Goal: Entertainment & Leisure: Consume media (video, audio)

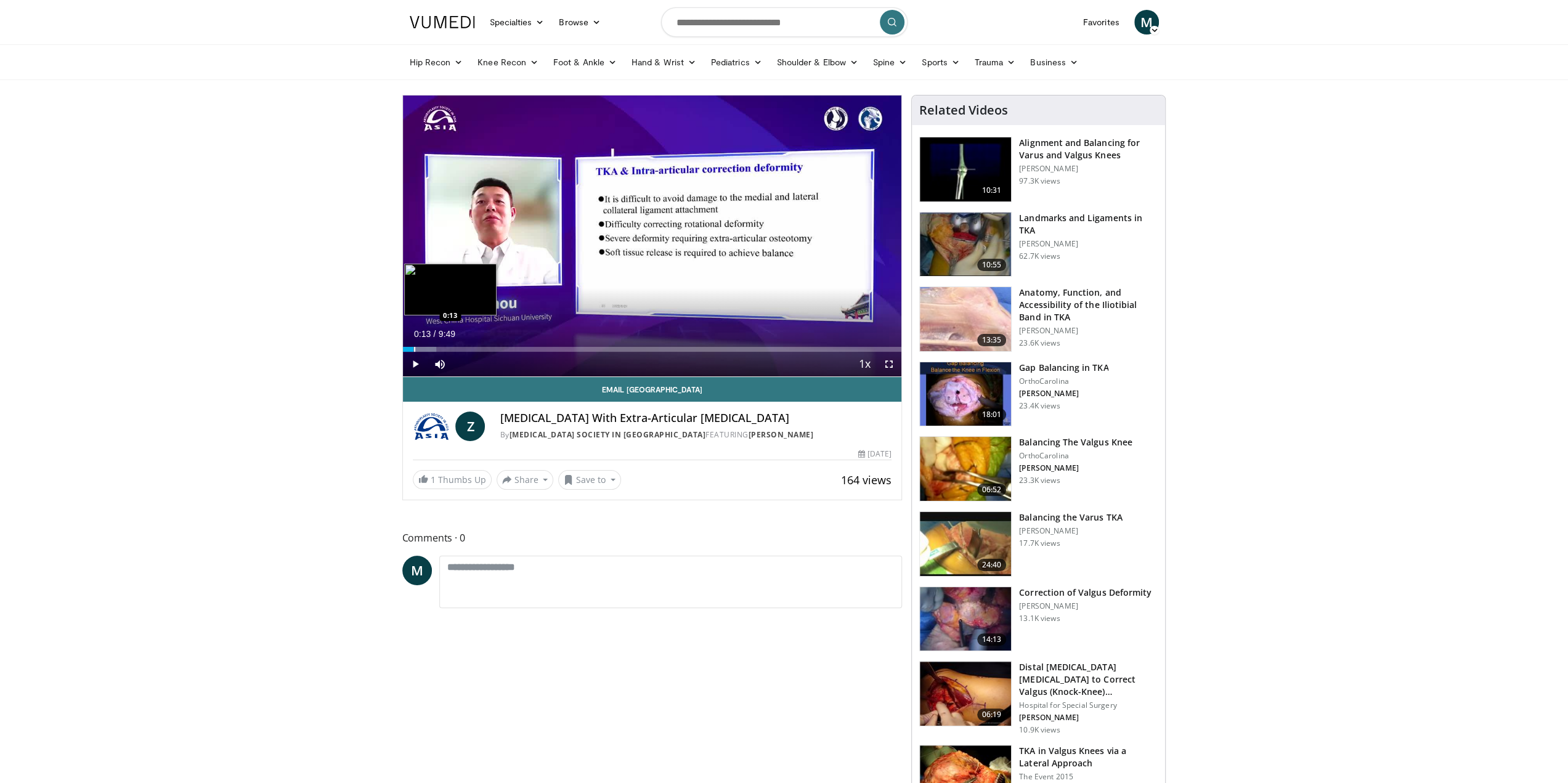
click at [414, 349] on div "Progress Bar" at bounding box center [415, 349] width 1 height 5
click at [429, 347] on div "Progress Bar" at bounding box center [430, 349] width 1 height 5
click at [457, 352] on div "Current Time 0:31 / Duration 9:49 Pause Skip Backward Skip Forward Mute 100% Lo…" at bounding box center [652, 364] width 499 height 25
click at [472, 346] on div "Progress Bar" at bounding box center [473, 349] width 1 height 5
click at [483, 342] on div "Loaded : 16.82% 1:36 1:35" at bounding box center [652, 346] width 499 height 12
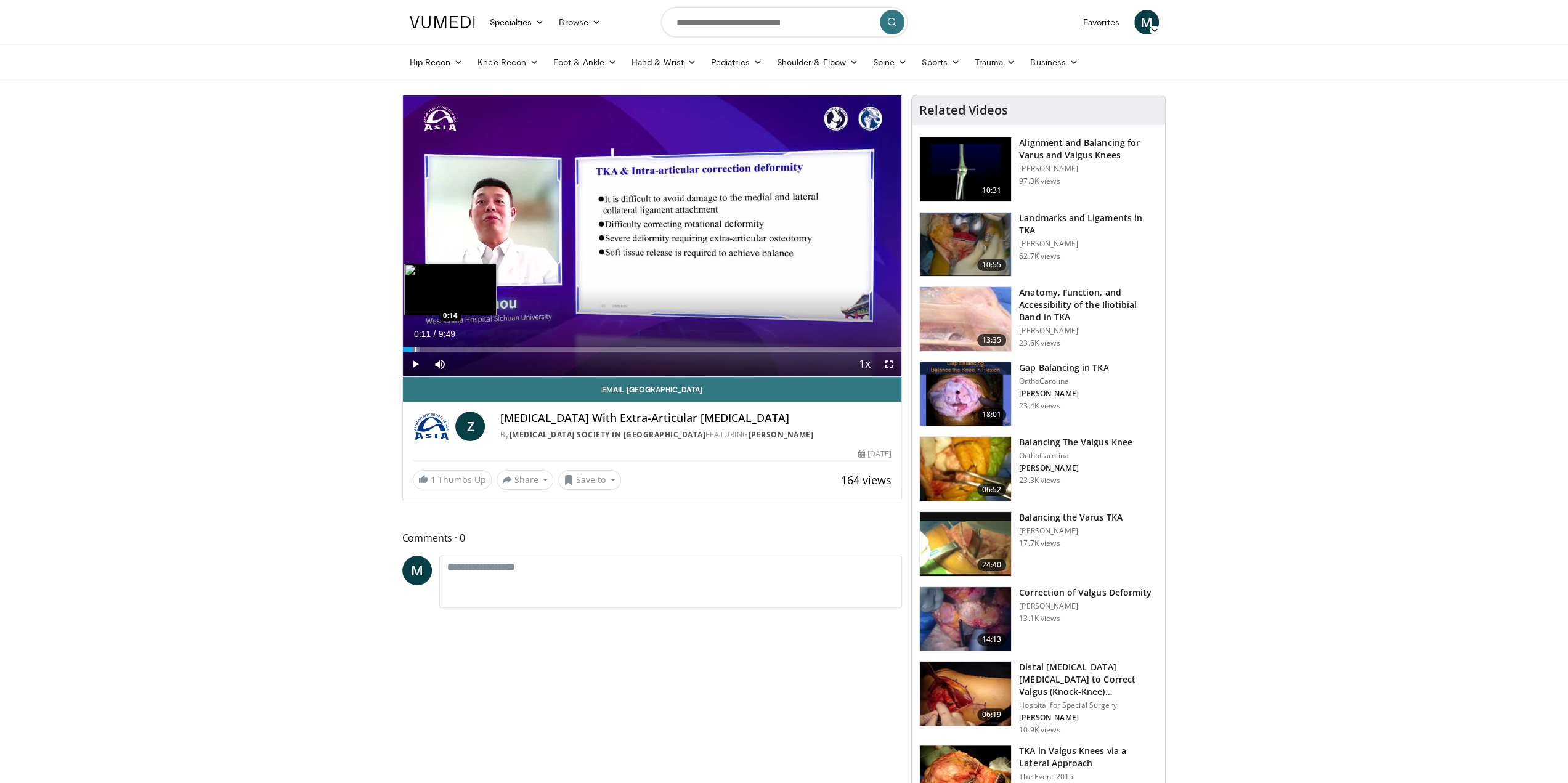
click at [413, 343] on div "Loaded : 3.35% 0:11 0:14" at bounding box center [652, 346] width 499 height 12
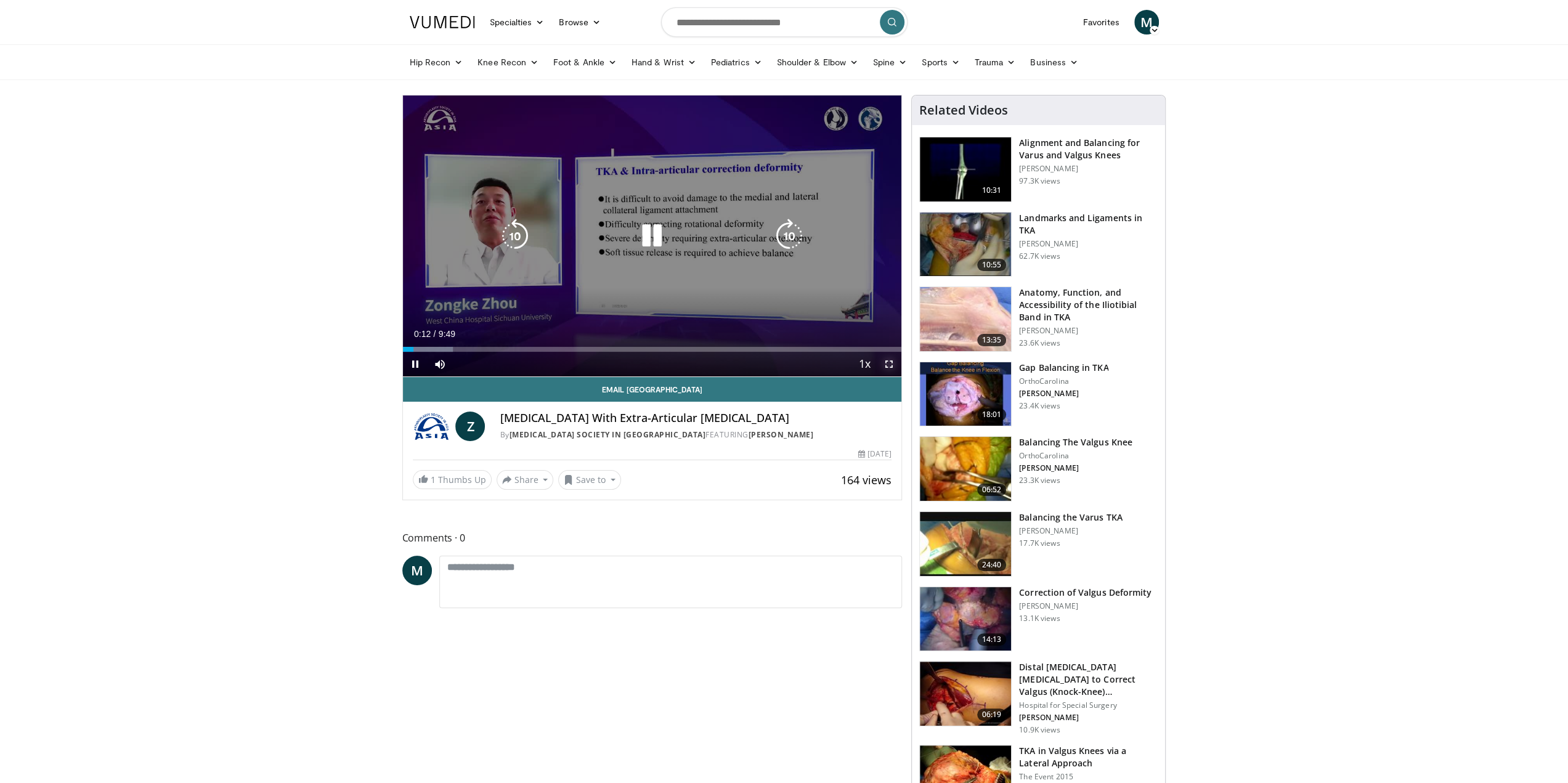
drag, startPoint x: 893, startPoint y: 366, endPoint x: 893, endPoint y: 433, distance: 67.0
click at [892, 366] on span "Video Player" at bounding box center [889, 364] width 25 height 25
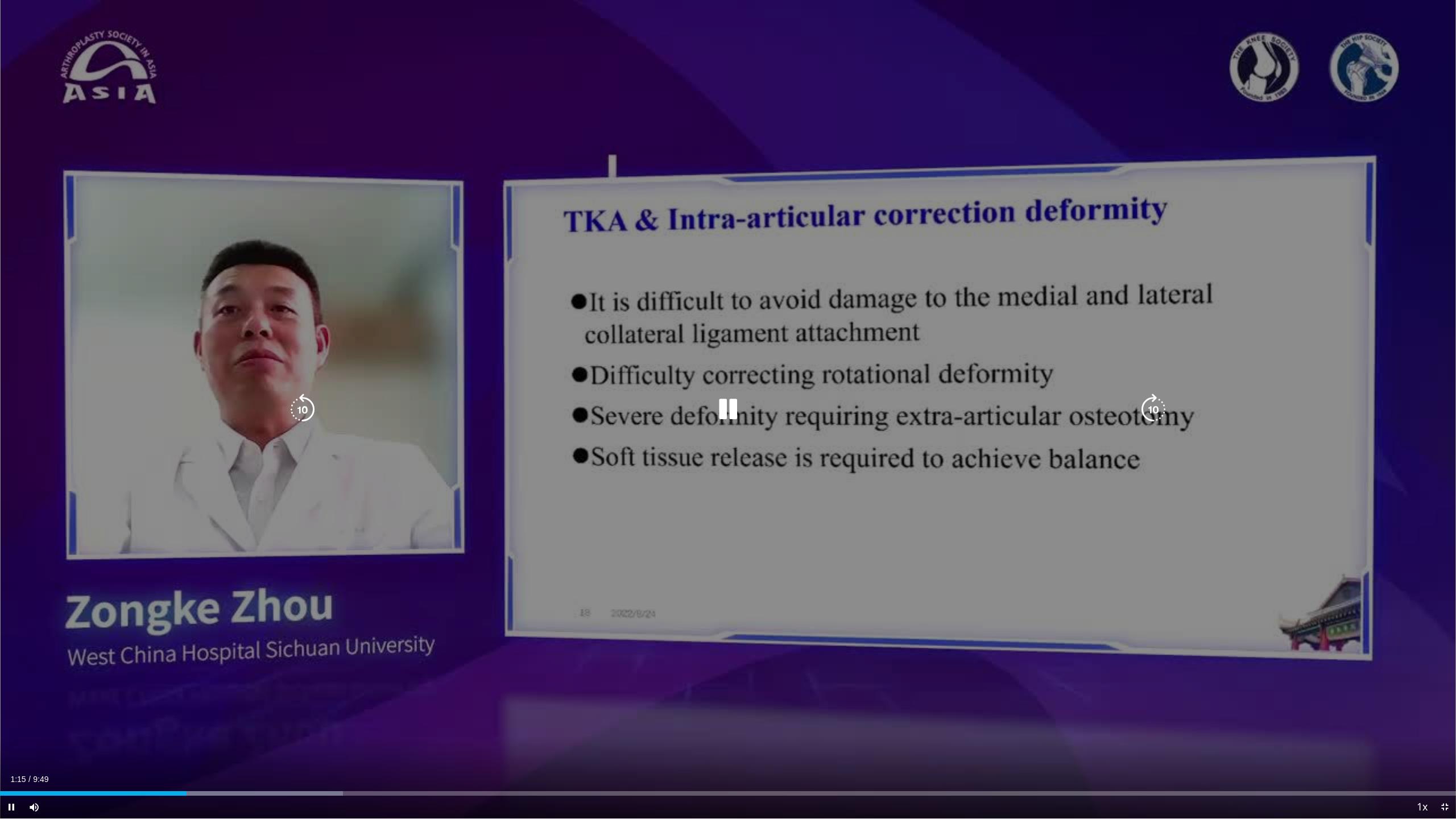
click at [731, 421] on icon "Video Player" at bounding box center [728, 410] width 32 height 32
click at [725, 408] on icon "Video Player" at bounding box center [728, 410] width 32 height 32
click at [708, 423] on div "10 seconds Tap to unmute" at bounding box center [728, 409] width 1456 height 818
click at [743, 445] on div "10 seconds Tap to unmute" at bounding box center [728, 409] width 1456 height 818
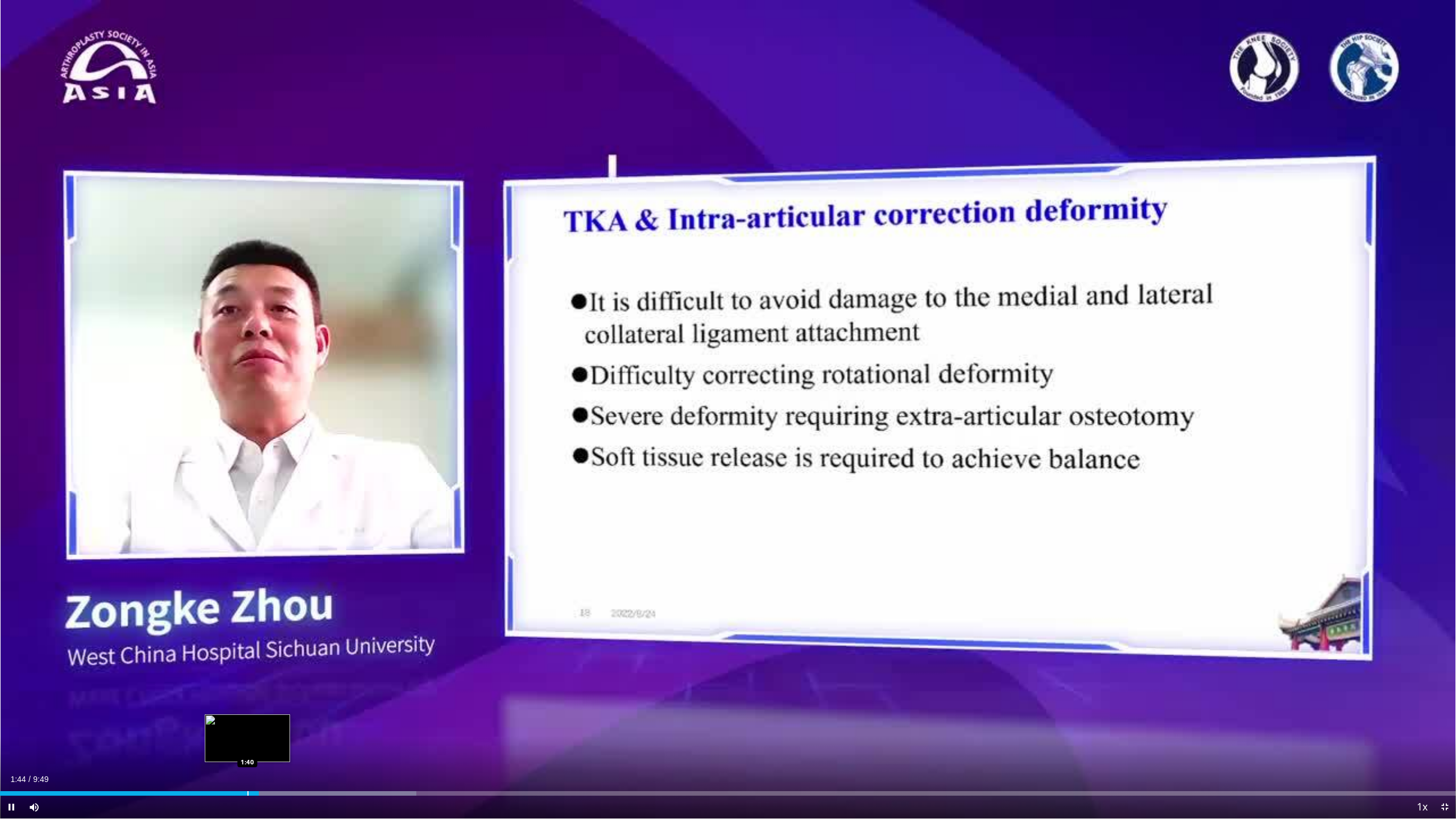
click at [247, 723] on div "Loaded : 28.60% 1:44 1:40" at bounding box center [728, 790] width 1456 height 11
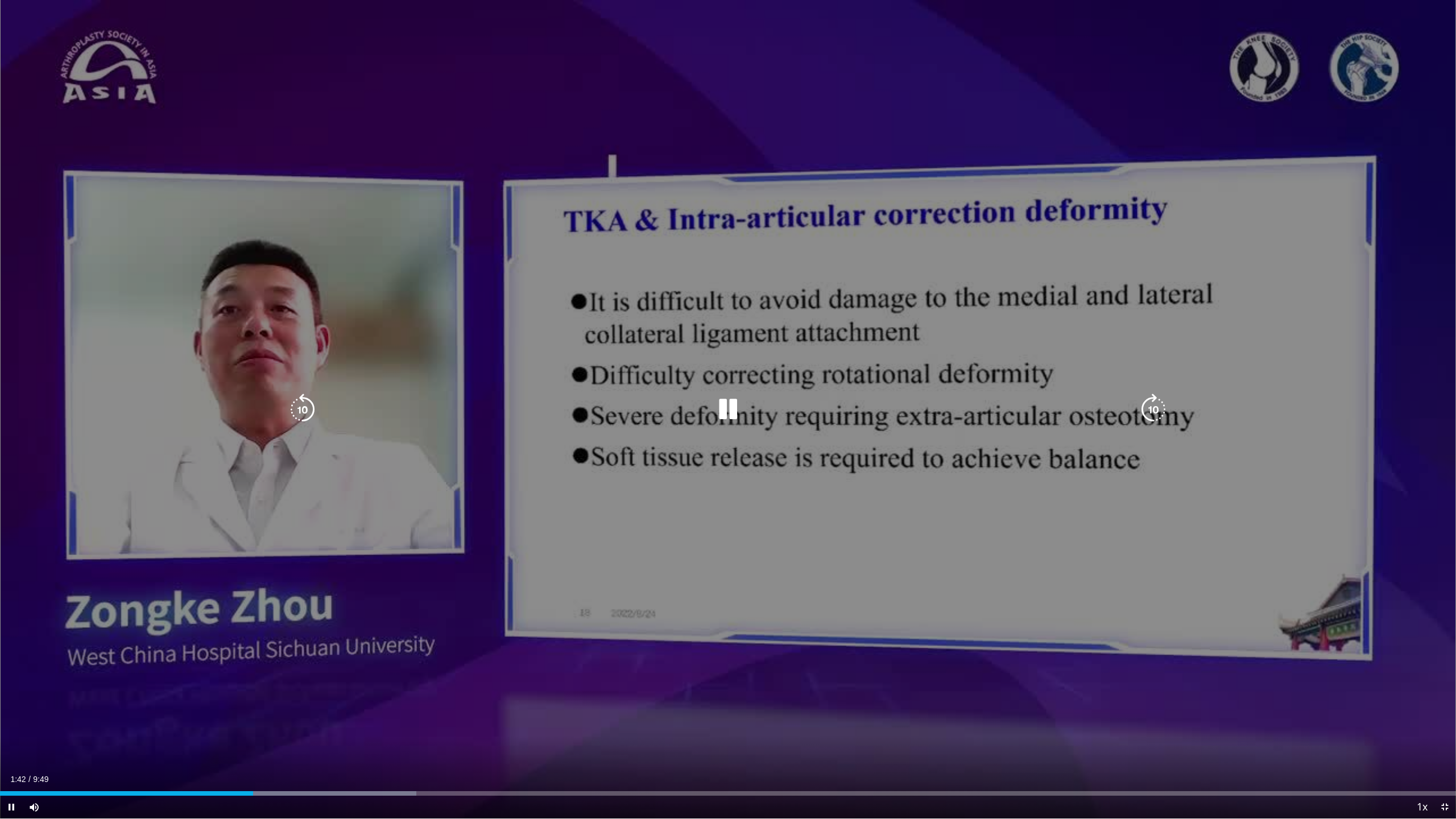
drag, startPoint x: 203, startPoint y: 796, endPoint x: 212, endPoint y: 793, distance: 9.5
click at [210, 723] on div "Current Time 1:42 / Duration 9:49 Pause Skip Backward Skip Forward Mute 100% Lo…" at bounding box center [728, 808] width 1456 height 23
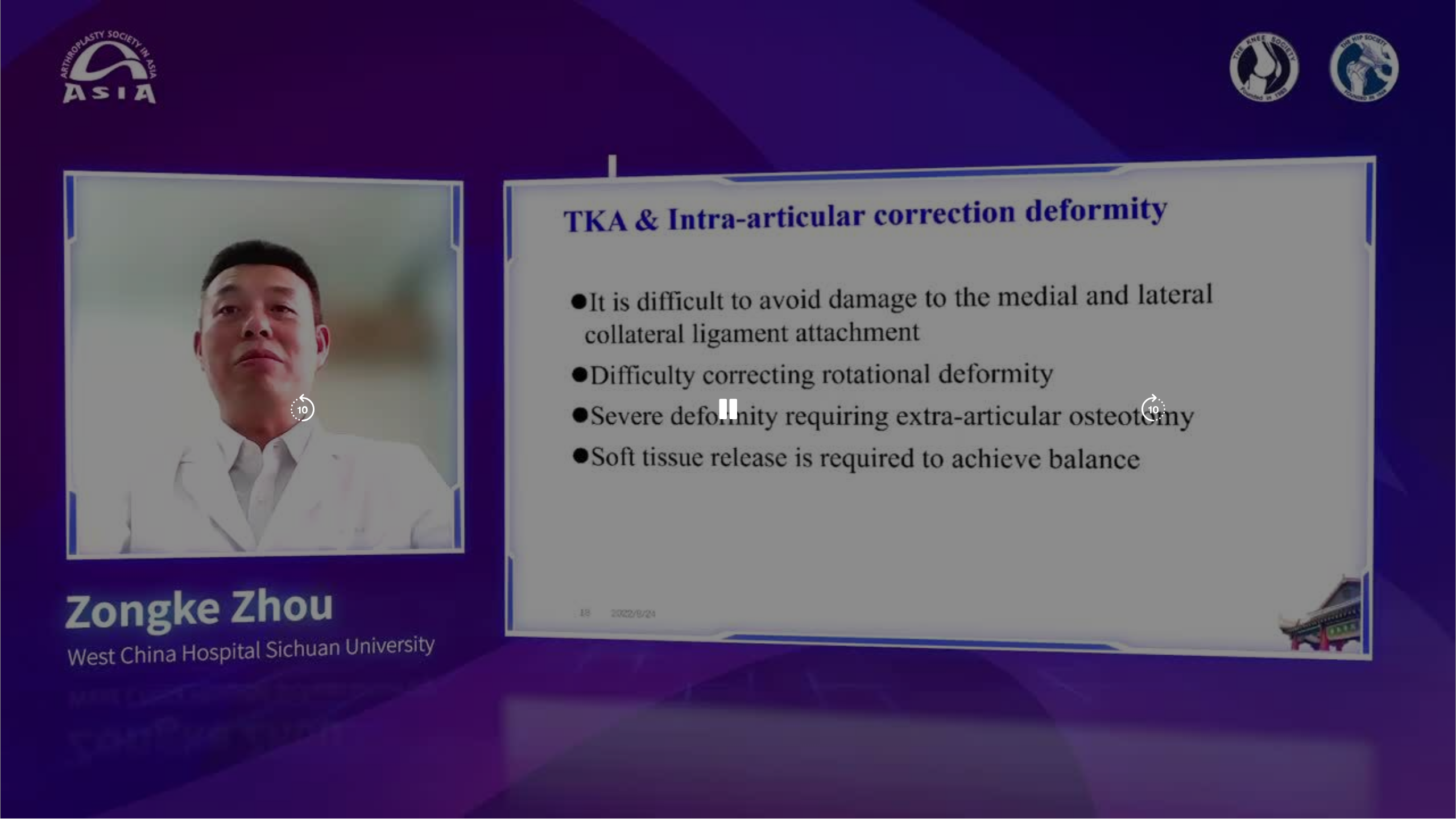
click at [212, 723] on div "1:42" at bounding box center [127, 816] width 253 height 5
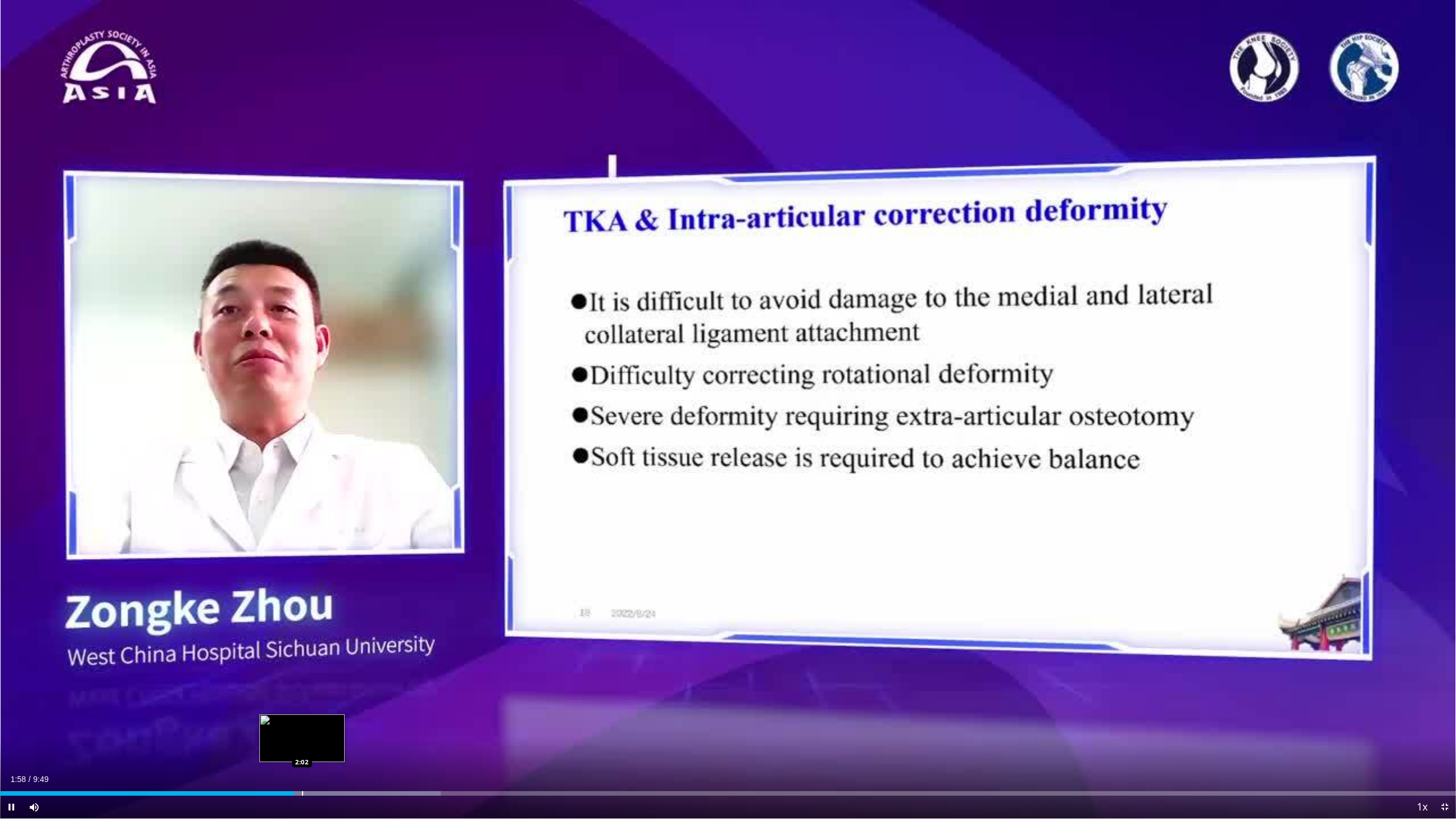
click at [302, 723] on div "Loaded : 30.28% 1:59 2:02" at bounding box center [728, 790] width 1456 height 11
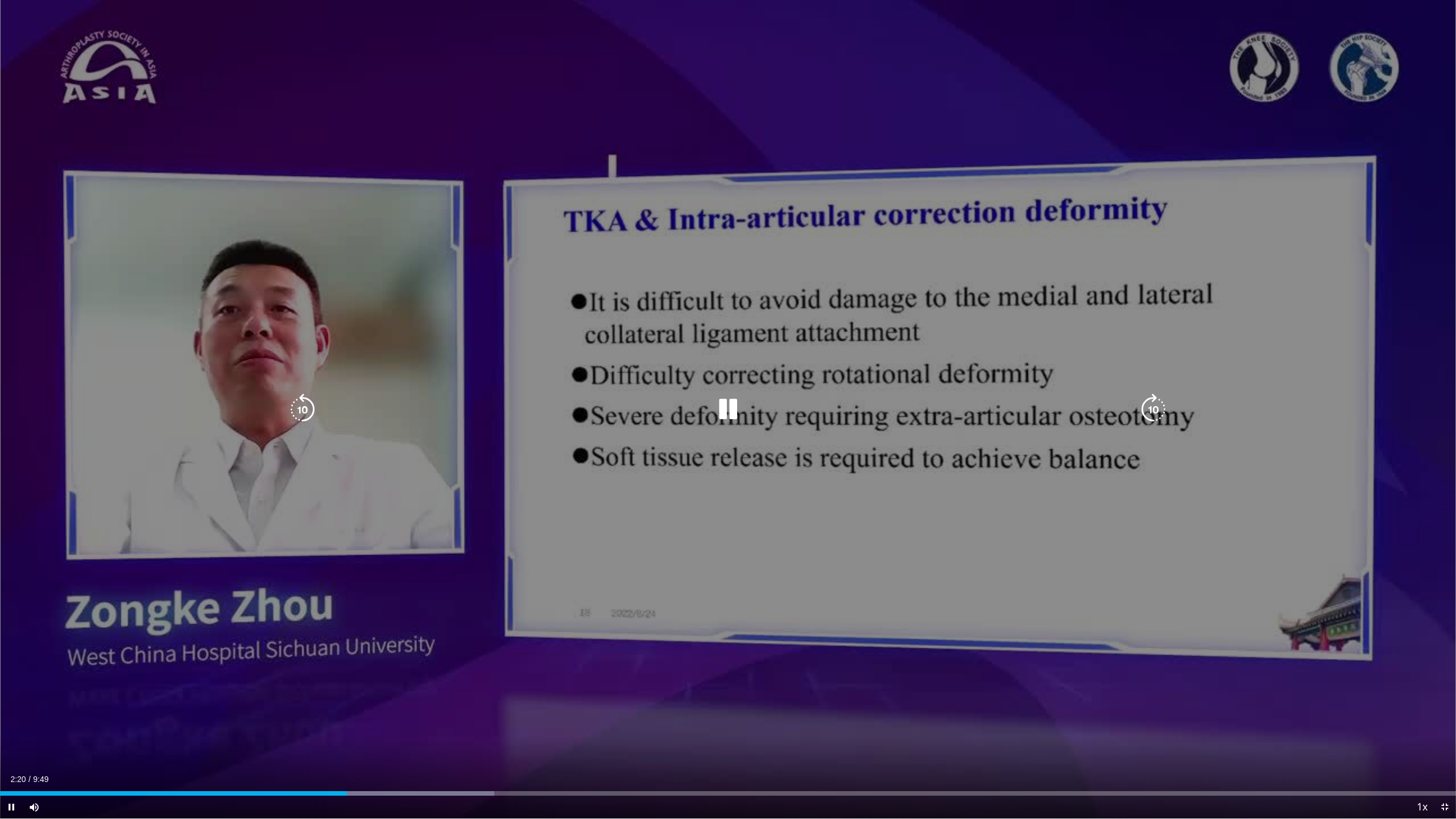
click at [805, 177] on div "10 seconds Tap to unmute" at bounding box center [728, 409] width 1456 height 818
click at [787, 175] on div "10 seconds Tap to unmute" at bounding box center [728, 409] width 1456 height 818
click at [595, 219] on div "10 seconds Tap to unmute" at bounding box center [728, 409] width 1456 height 818
click at [981, 282] on div "10 seconds Tap to unmute" at bounding box center [728, 409] width 1456 height 818
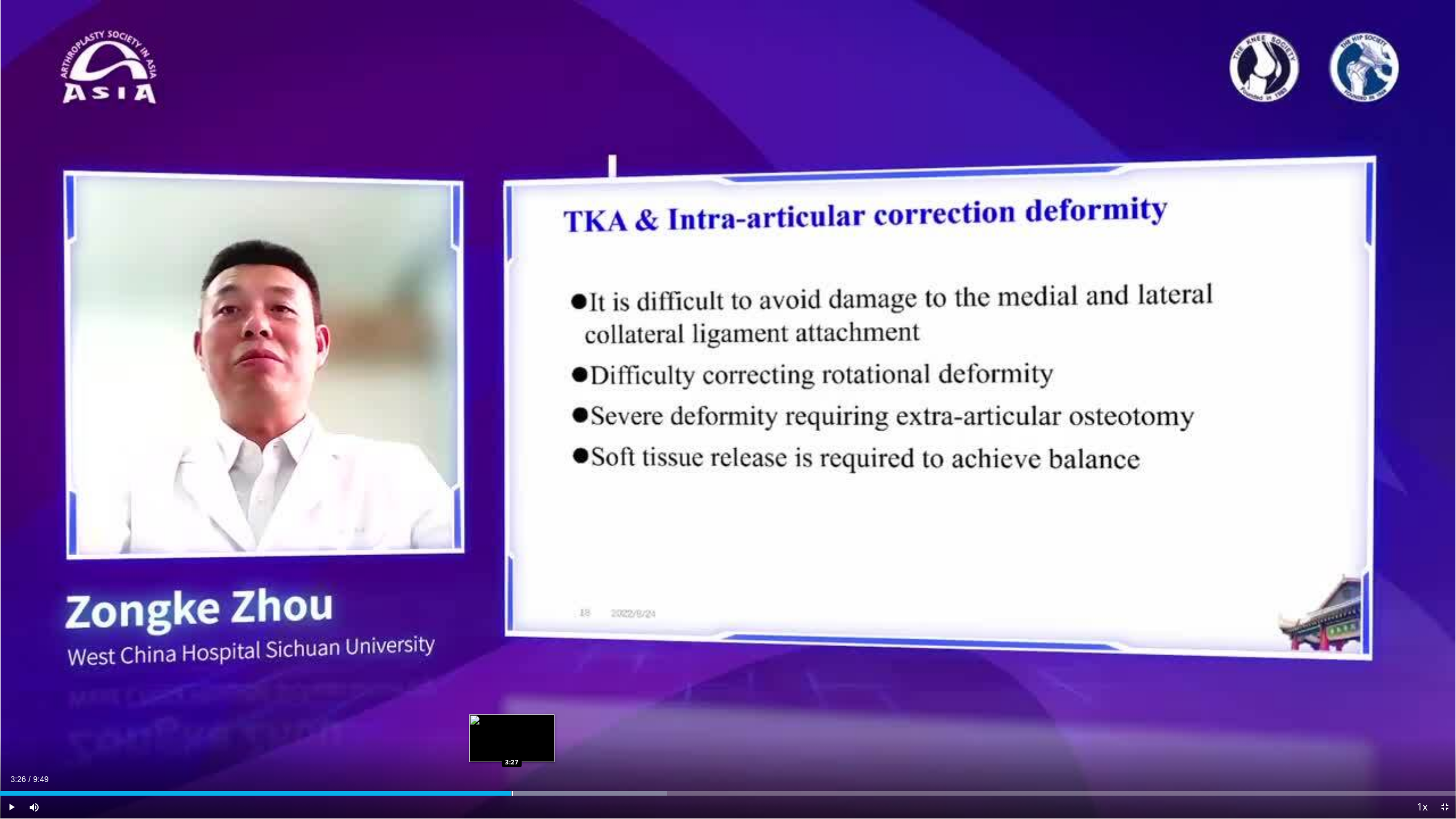
click at [512, 723] on div "Loaded : 45.81% 3:26 3:27" at bounding box center [728, 794] width 1456 height 5
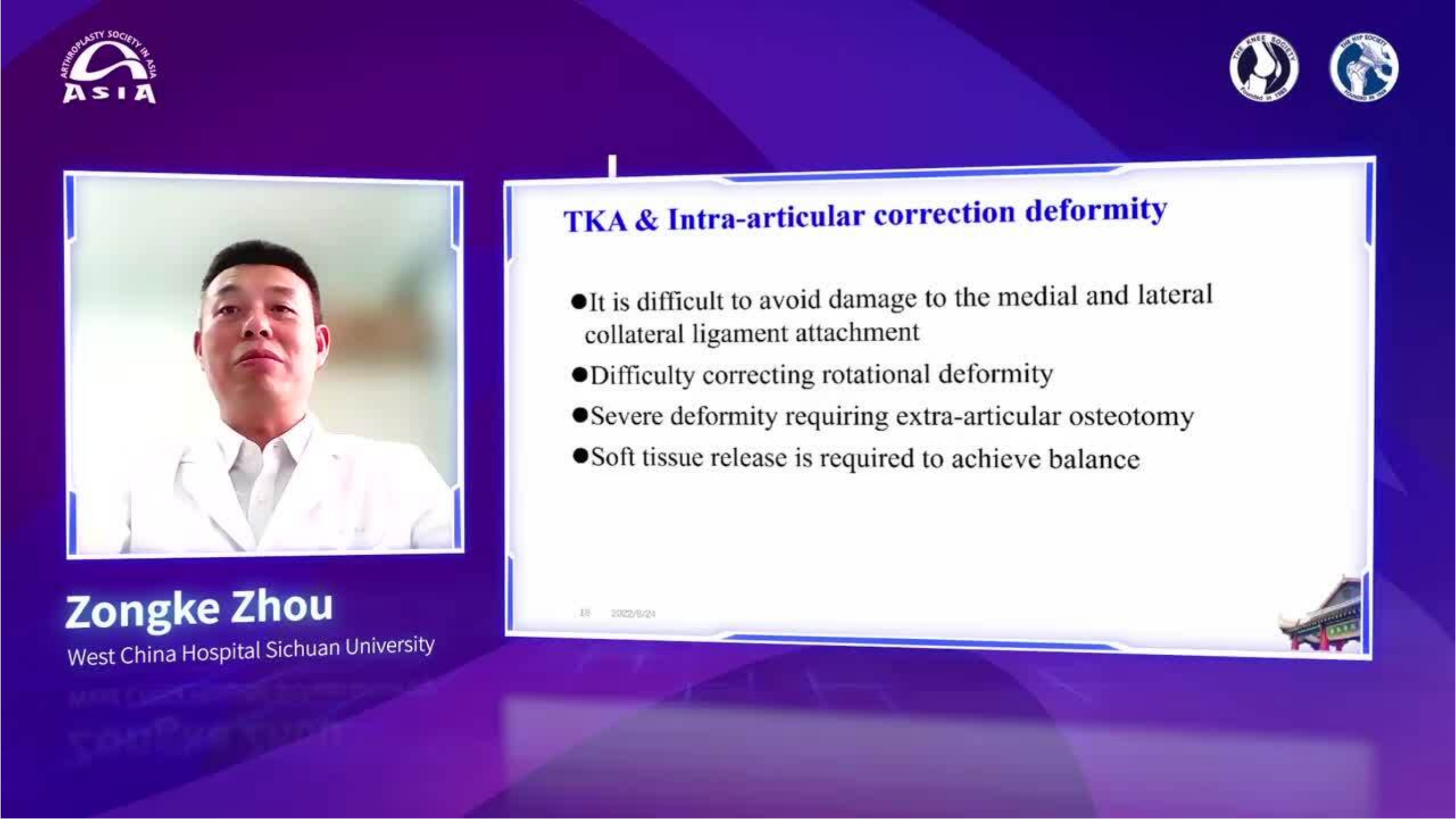
click at [489, 723] on video-js "**********" at bounding box center [728, 410] width 1456 height 819
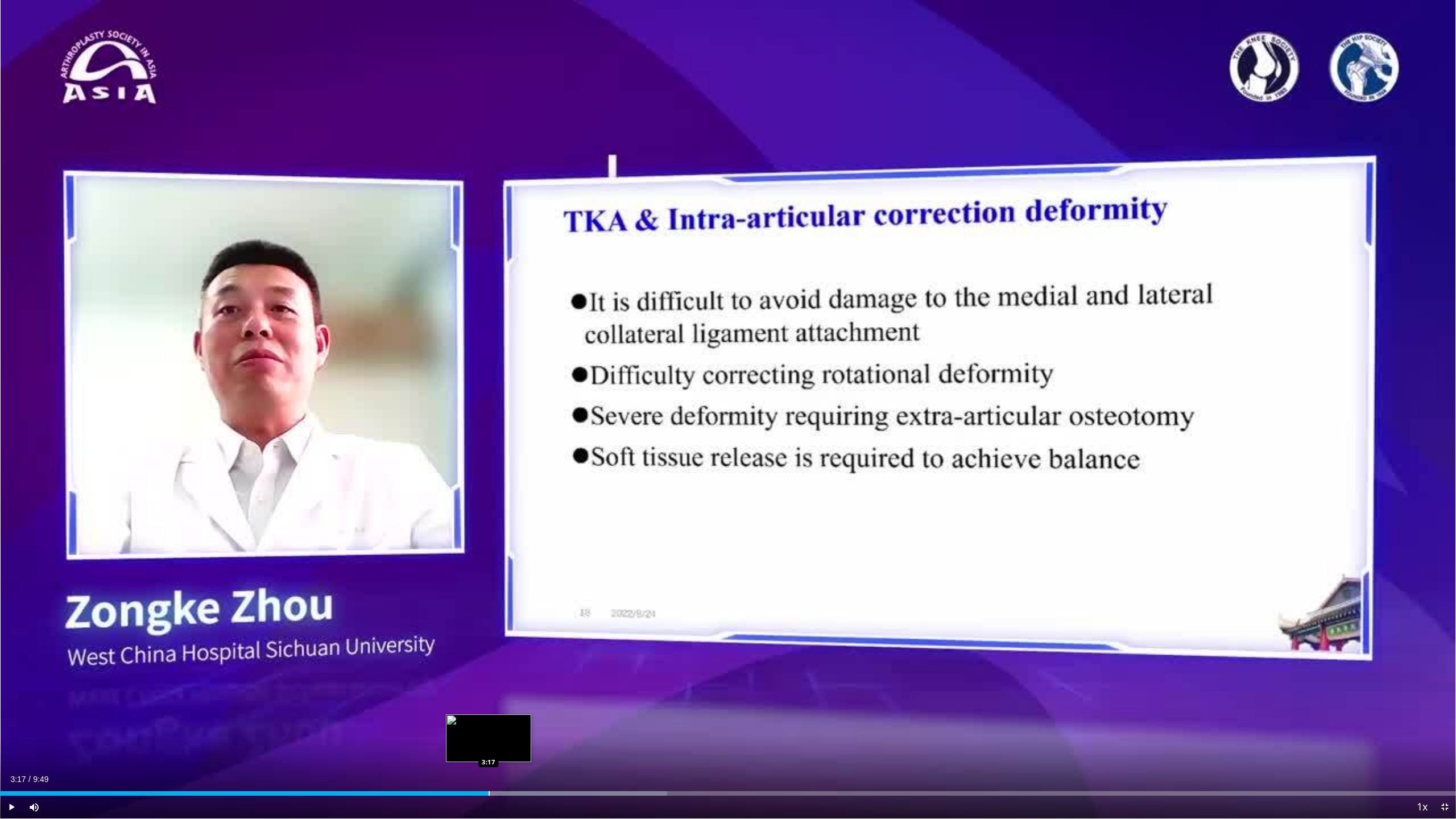
click at [489, 723] on div "Progress Bar" at bounding box center [489, 794] width 1 height 5
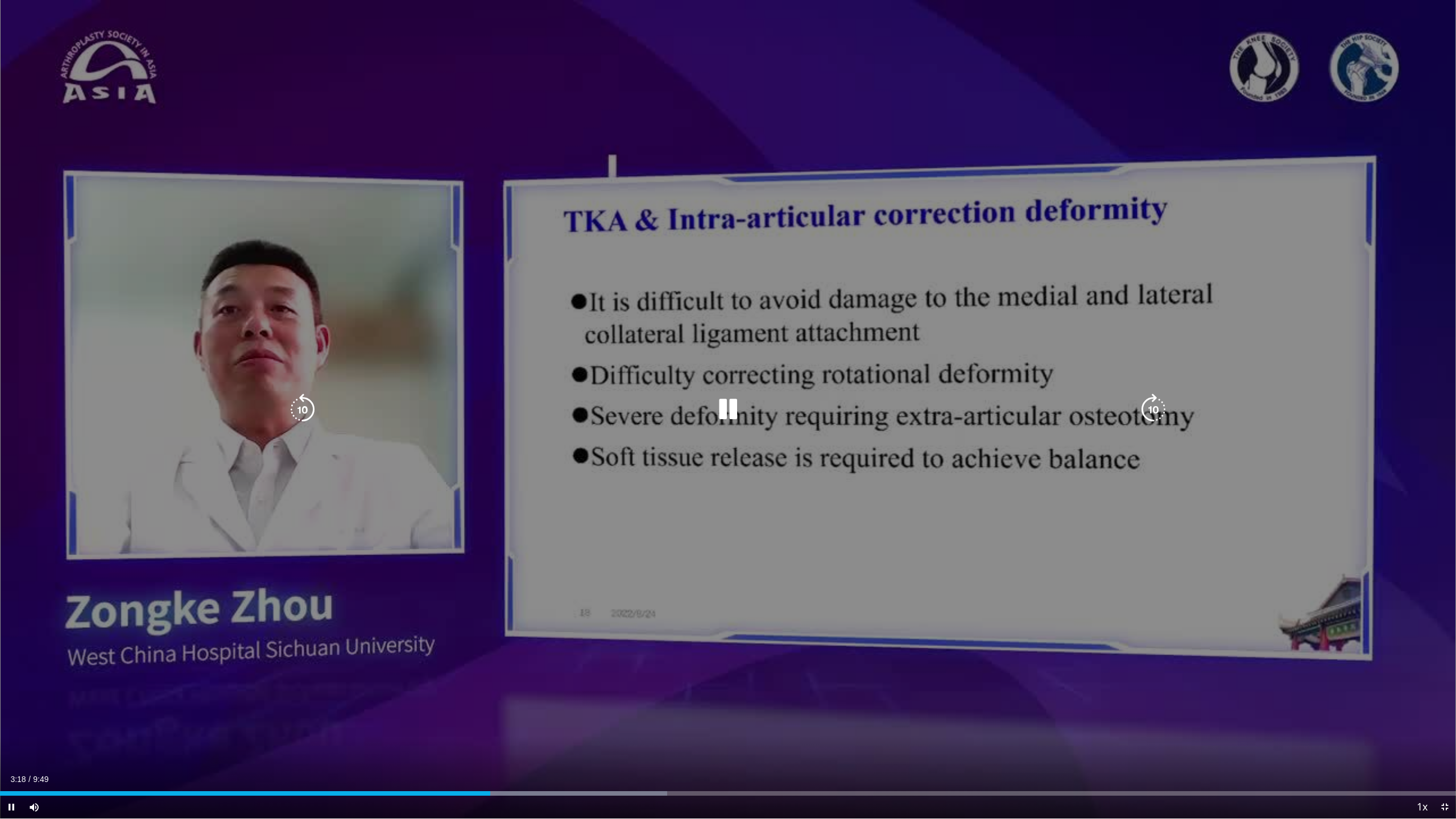
click at [703, 465] on div "10 seconds Tap to unmute" at bounding box center [728, 409] width 1456 height 818
click at [733, 424] on icon "Video Player" at bounding box center [728, 410] width 32 height 32
click at [721, 396] on icon "Video Player" at bounding box center [728, 410] width 32 height 32
drag, startPoint x: 760, startPoint y: 354, endPoint x: 763, endPoint y: 365, distance: 11.4
click at [759, 364] on div "10 seconds Tap to unmute" at bounding box center [728, 409] width 1456 height 818
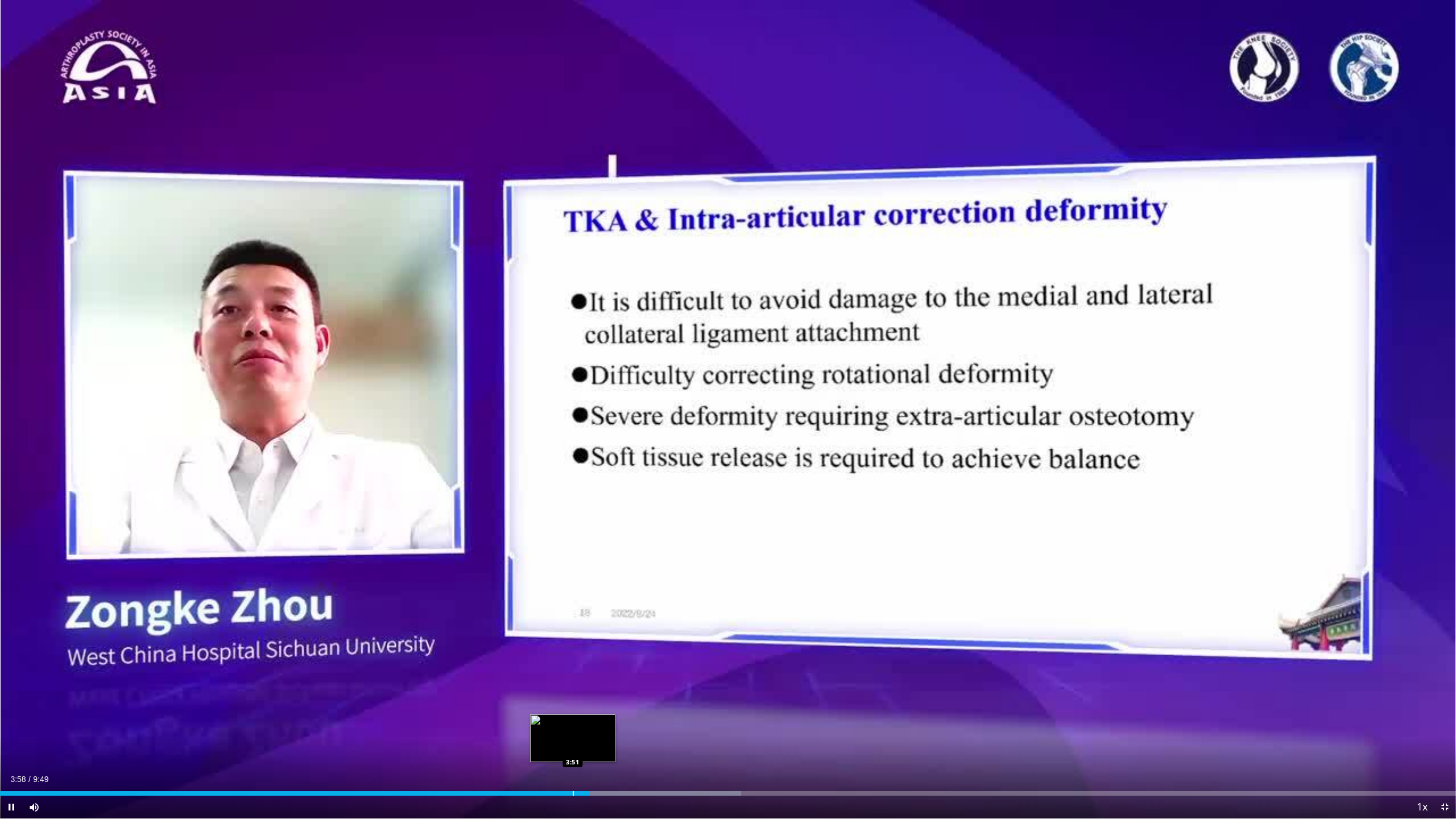
click at [573, 723] on div "Progress Bar" at bounding box center [573, 794] width 1 height 5
click at [562, 723] on div "Loaded : 50.90% 3:52 3:48" at bounding box center [728, 794] width 1456 height 5
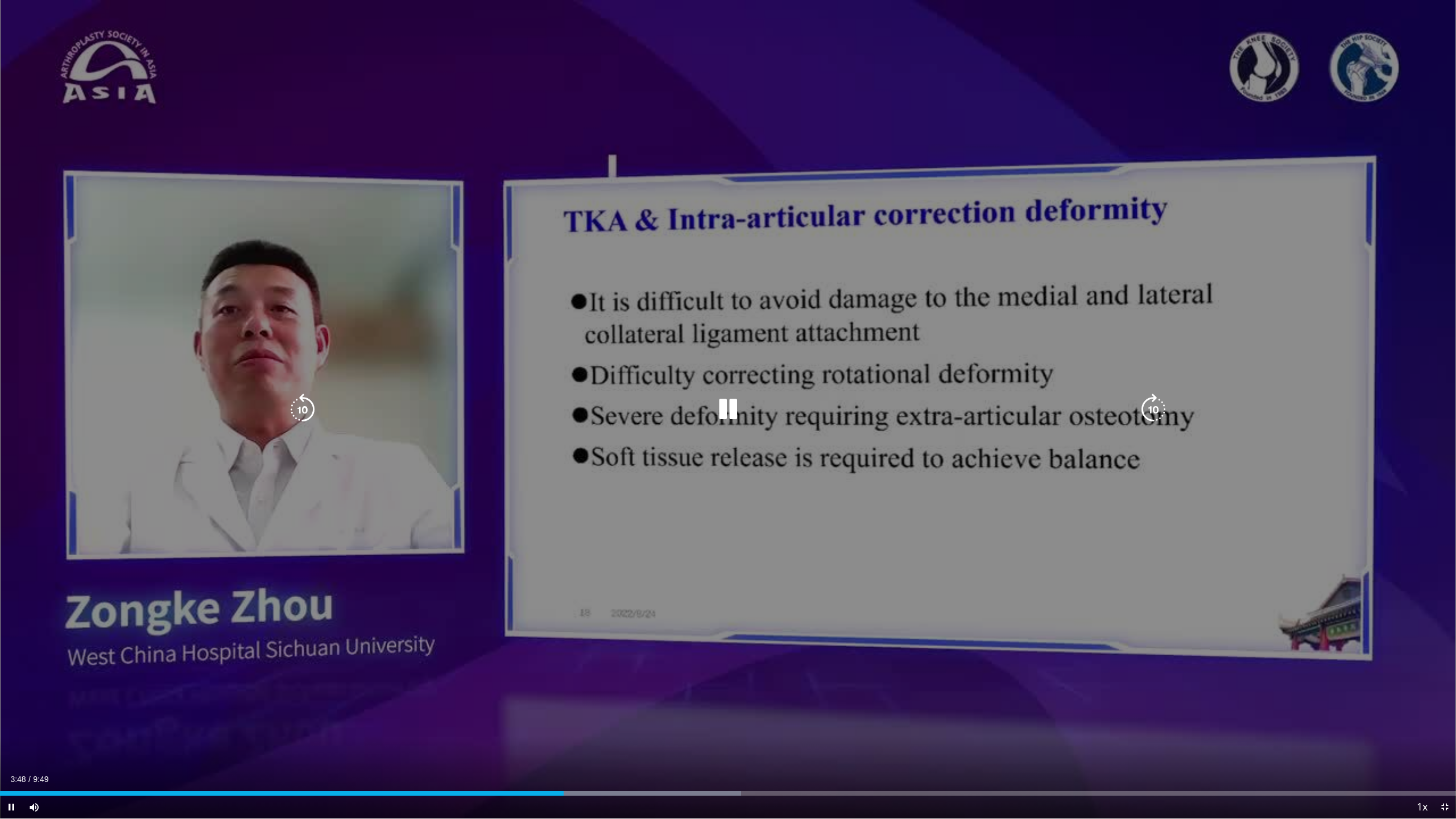
click at [730, 587] on div "10 seconds Tap to unmute" at bounding box center [728, 409] width 1456 height 818
click at [744, 525] on div "10 seconds Tap to unmute" at bounding box center [728, 409] width 1456 height 818
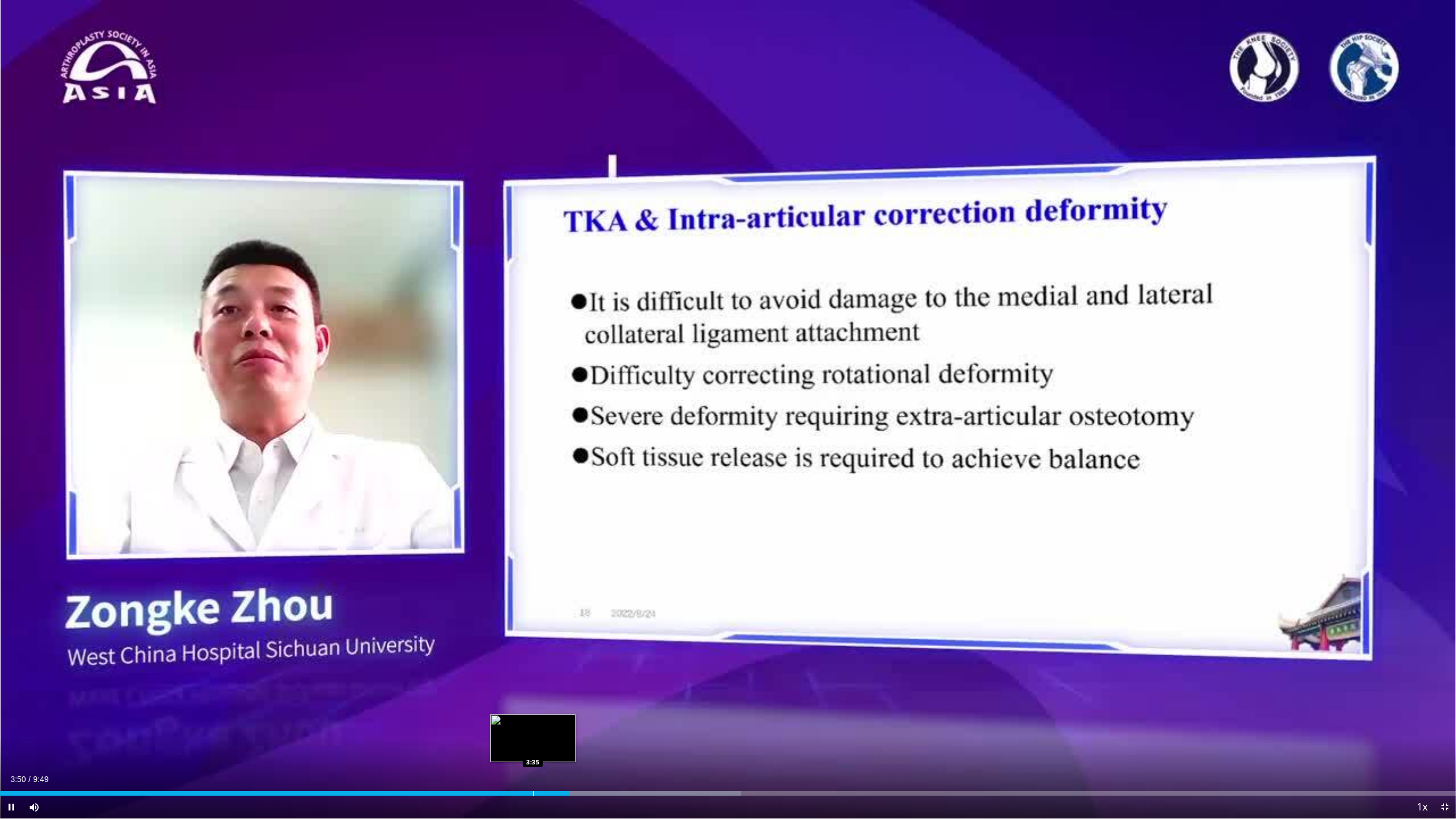
click at [576, 723] on div "Current Time 3:50 / Duration 9:49 Pause Skip Backward Skip Forward Mute 100% Lo…" at bounding box center [728, 808] width 1456 height 23
drag, startPoint x: 580, startPoint y: 792, endPoint x: 599, endPoint y: 789, distance: 19.2
click at [599, 723] on div "Loaded : 50.90% 3:54 3:54" at bounding box center [728, 790] width 1456 height 11
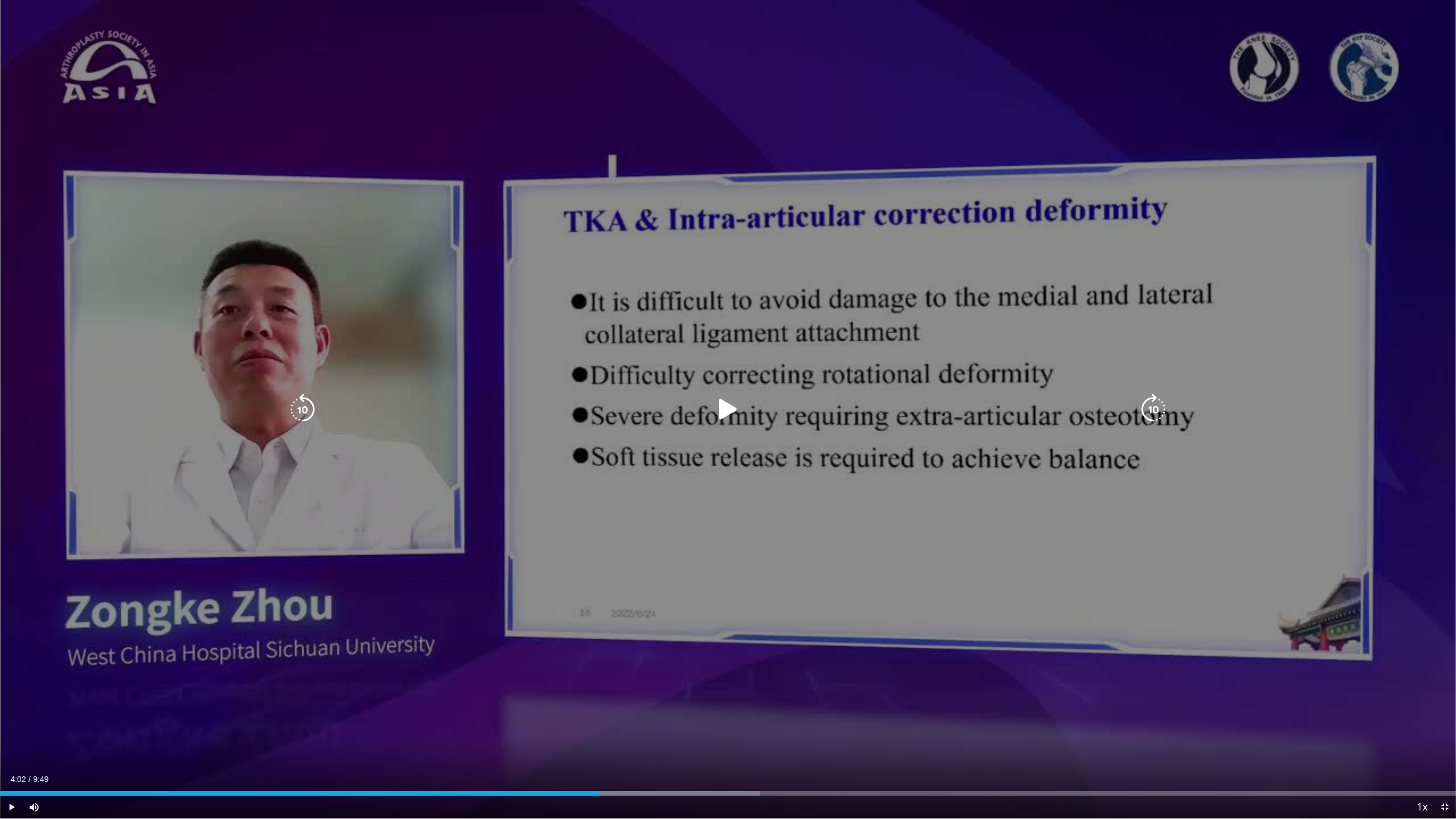
click at [599, 723] on div "Loaded : 52.17% 4:02 4:02" at bounding box center [728, 790] width 1456 height 11
click at [622, 723] on div "Current Time 4:03 / Duration 9:49" at bounding box center [728, 779] width 1456 height 10
drag, startPoint x: 618, startPoint y: 797, endPoint x: 630, endPoint y: 787, distance: 15.6
click at [623, 723] on div "Current Time 4:05 / Duration 9:49 Pause Skip Backward Skip Forward Mute 100% Lo…" at bounding box center [728, 808] width 1456 height 23
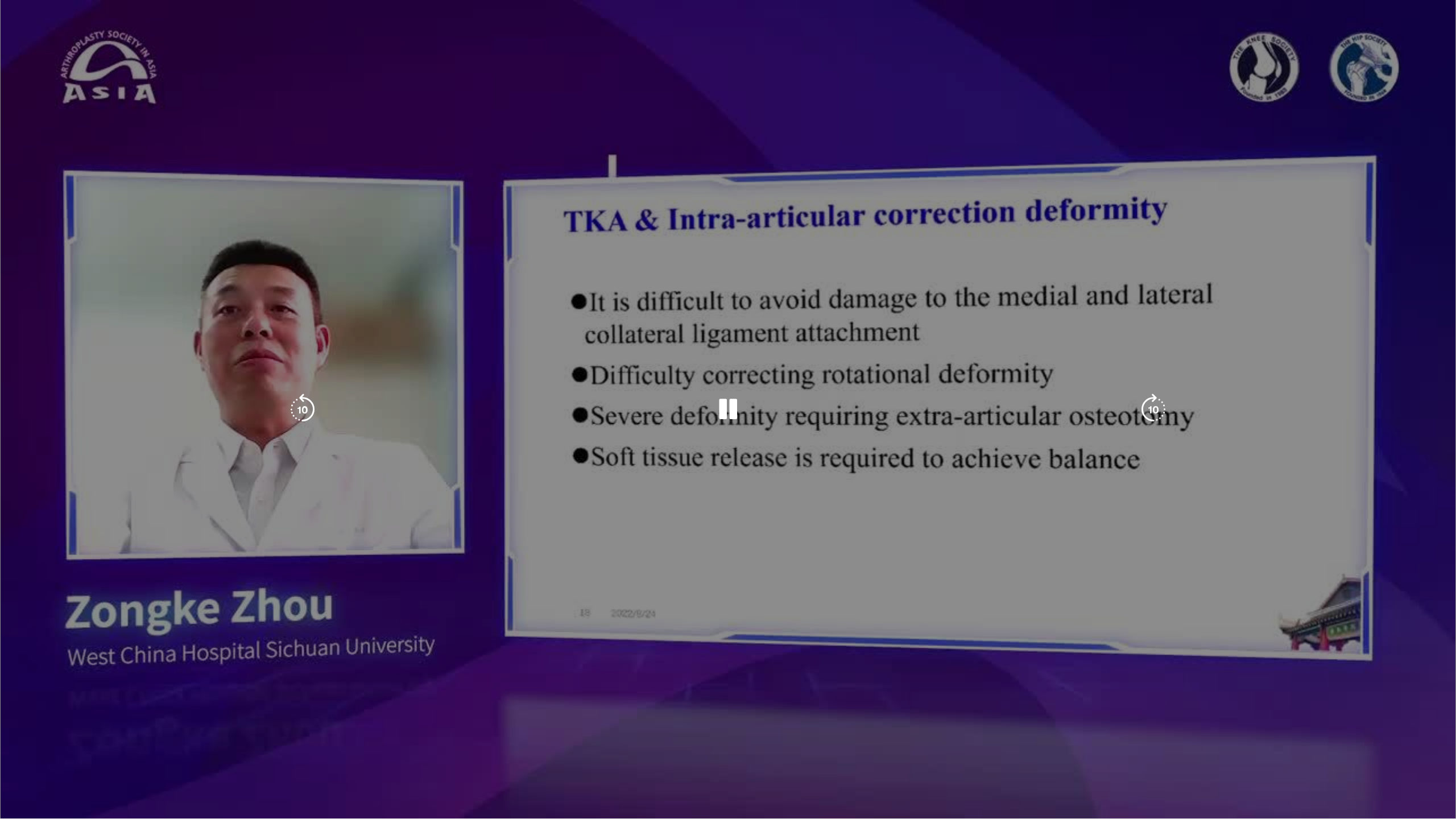
drag, startPoint x: 634, startPoint y: 787, endPoint x: 641, endPoint y: 785, distance: 7.3
click at [635, 723] on div "Loaded : 52.17% 4:05 4:11" at bounding box center [728, 813] width 1456 height 11
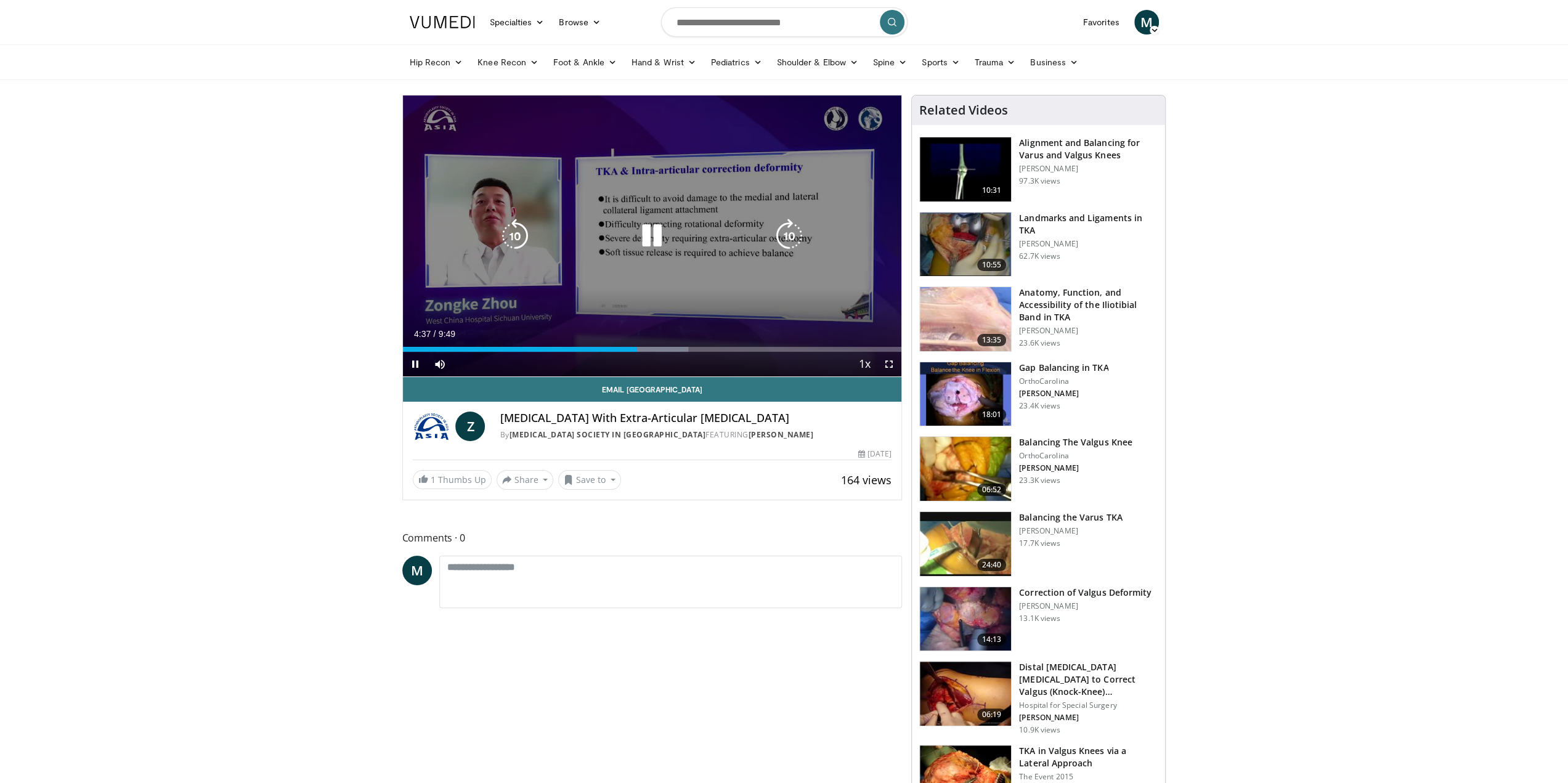
click at [681, 291] on div "10 seconds Tap to unmute" at bounding box center [652, 236] width 499 height 281
